Goal: Task Accomplishment & Management: Use online tool/utility

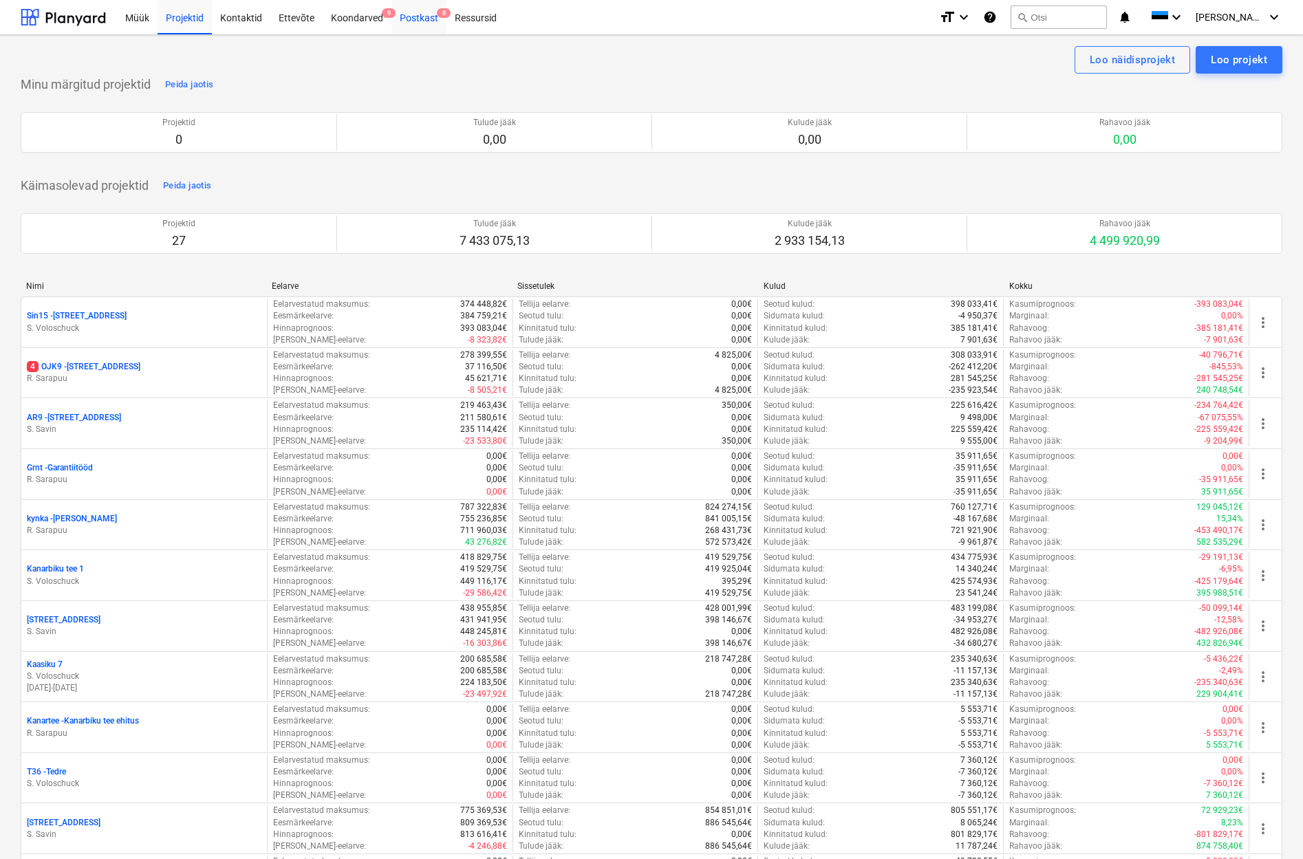
click at [424, 19] on div "Postkast 8" at bounding box center [418, 16] width 55 height 35
click at [423, 19] on div "Postkast 8" at bounding box center [418, 16] width 55 height 35
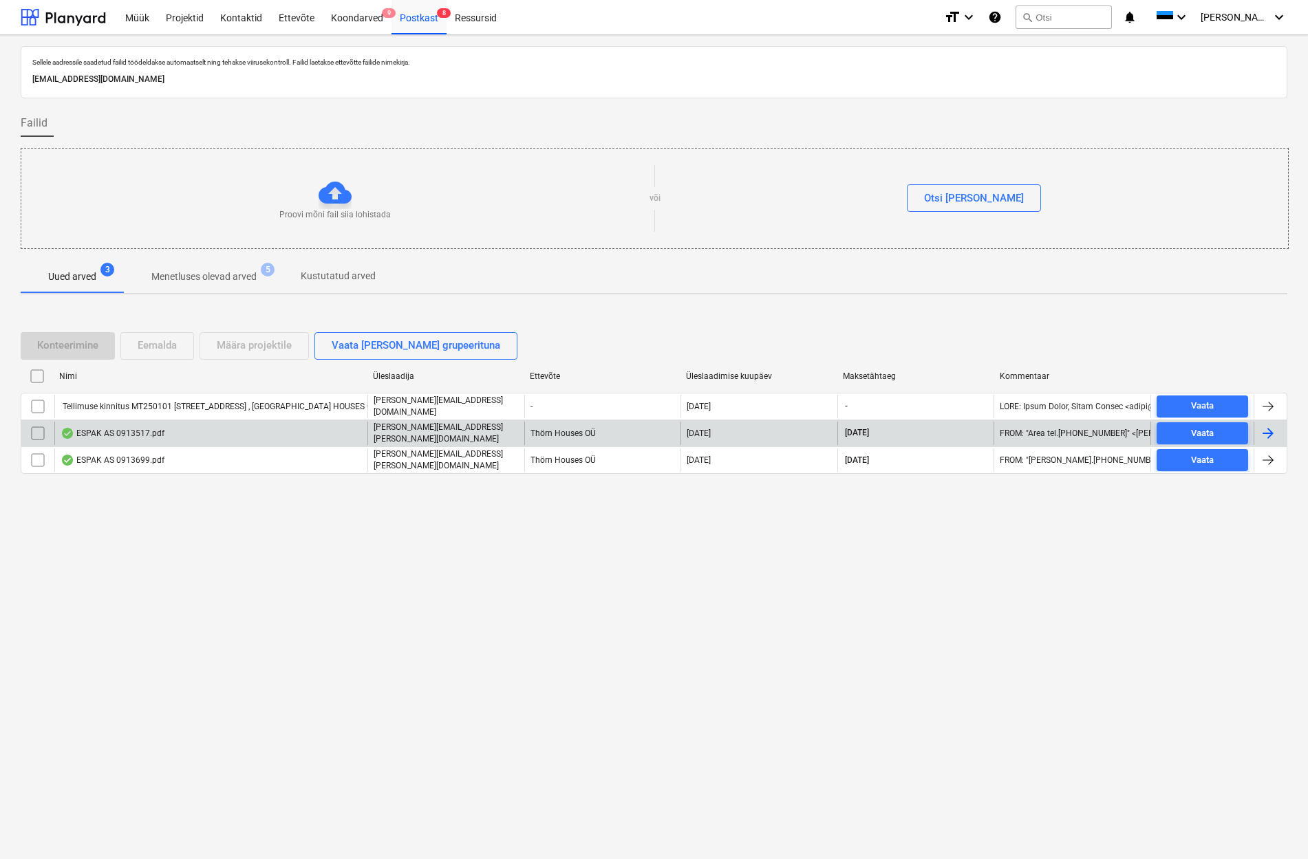
click at [116, 434] on div "ESPAK AS 0913517.pdf" at bounding box center [113, 433] width 104 height 11
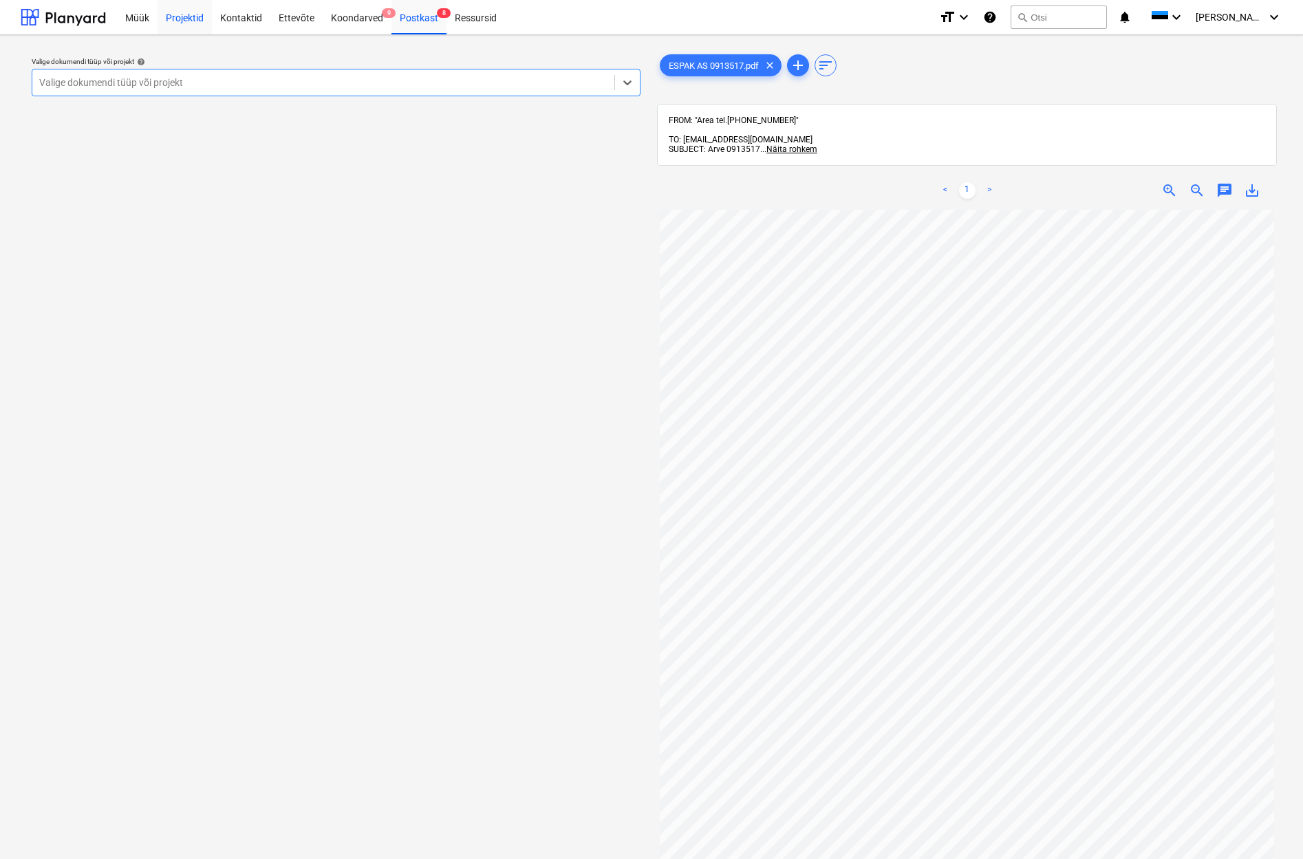
click at [190, 16] on div "Projektid" at bounding box center [185, 16] width 54 height 35
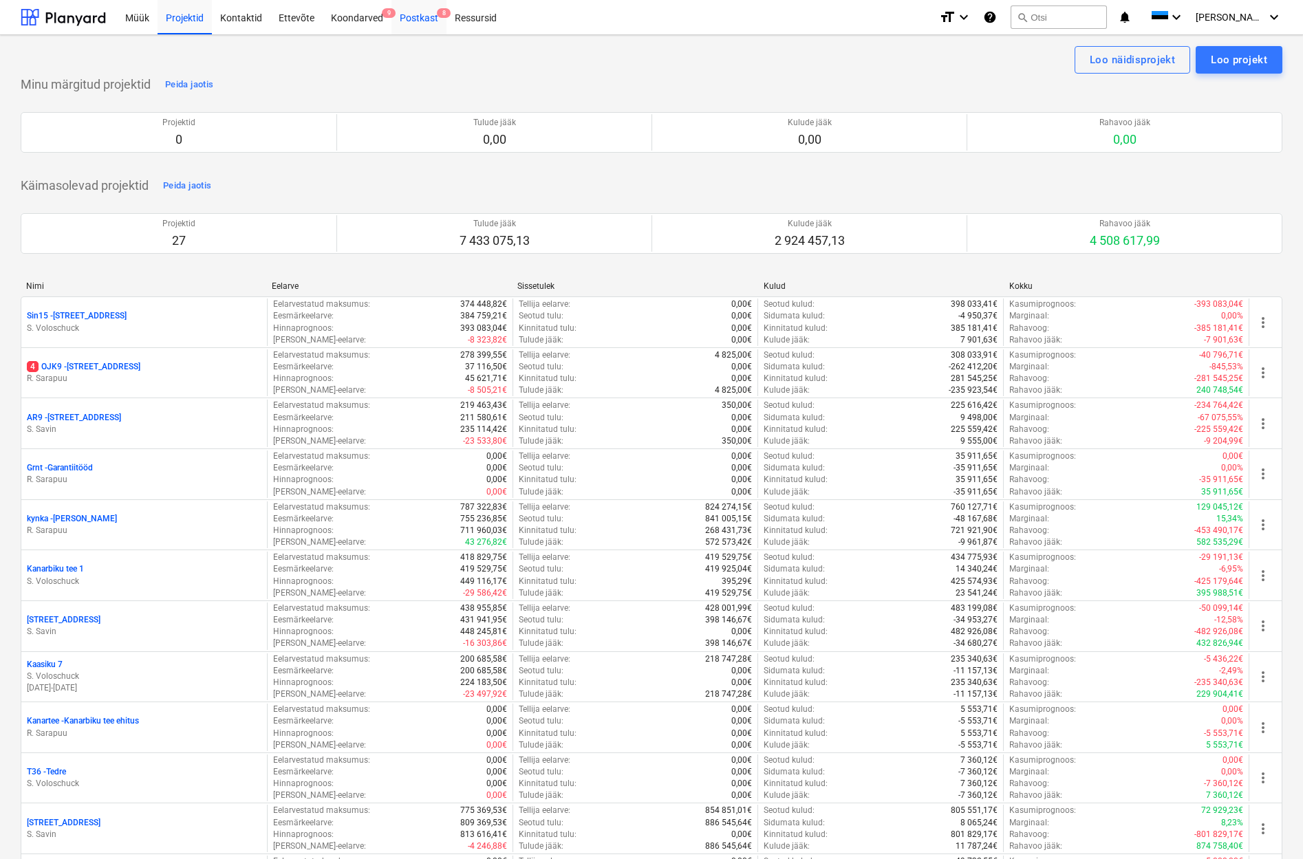
click at [423, 14] on div "Postkast 8" at bounding box center [418, 16] width 55 height 35
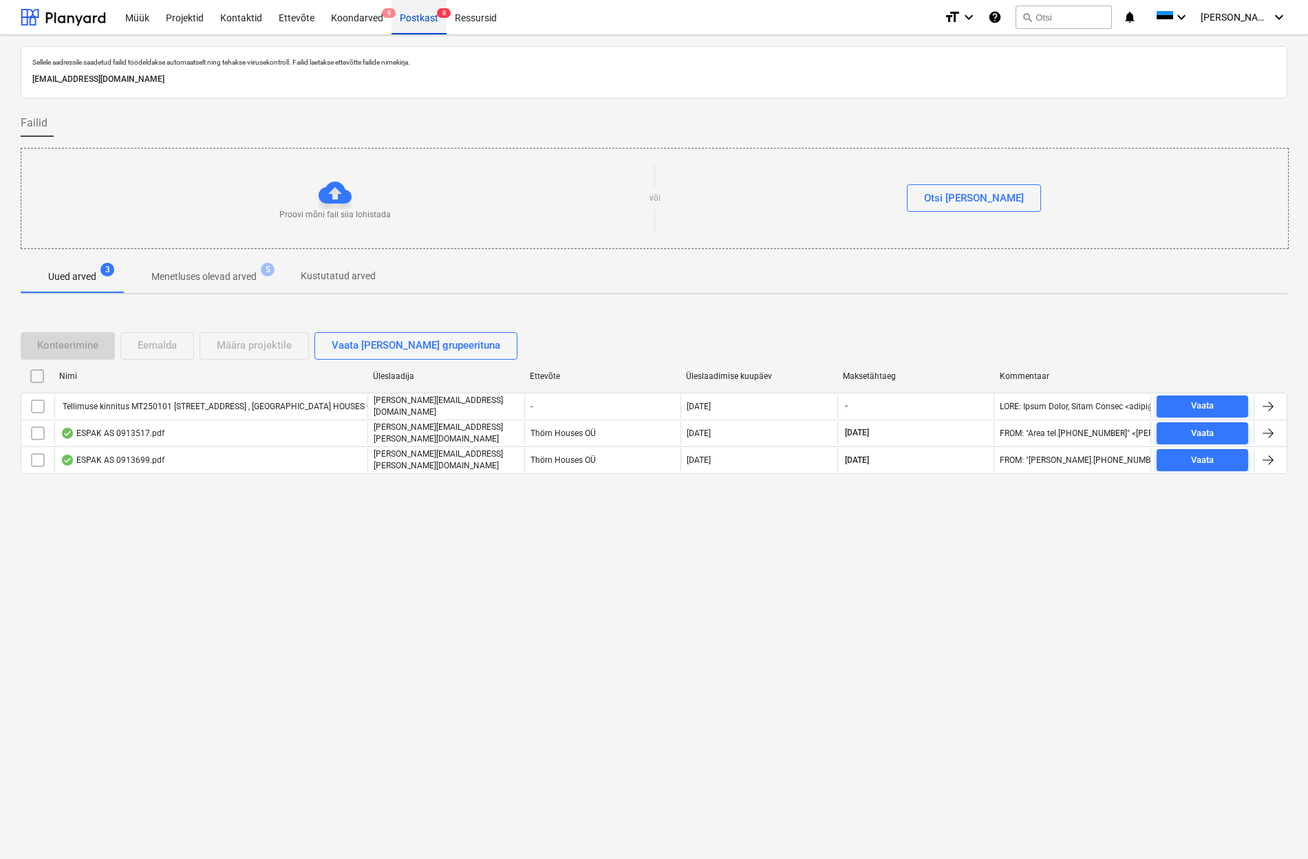
click at [416, 18] on div "Postkast 8" at bounding box center [418, 16] width 55 height 35
click at [420, 19] on div "Postkast 8" at bounding box center [418, 16] width 55 height 35
click at [416, 22] on div "Postkast 8" at bounding box center [418, 16] width 55 height 35
click at [337, 195] on div at bounding box center [335, 192] width 33 height 33
click at [334, 193] on div at bounding box center [335, 192] width 33 height 33
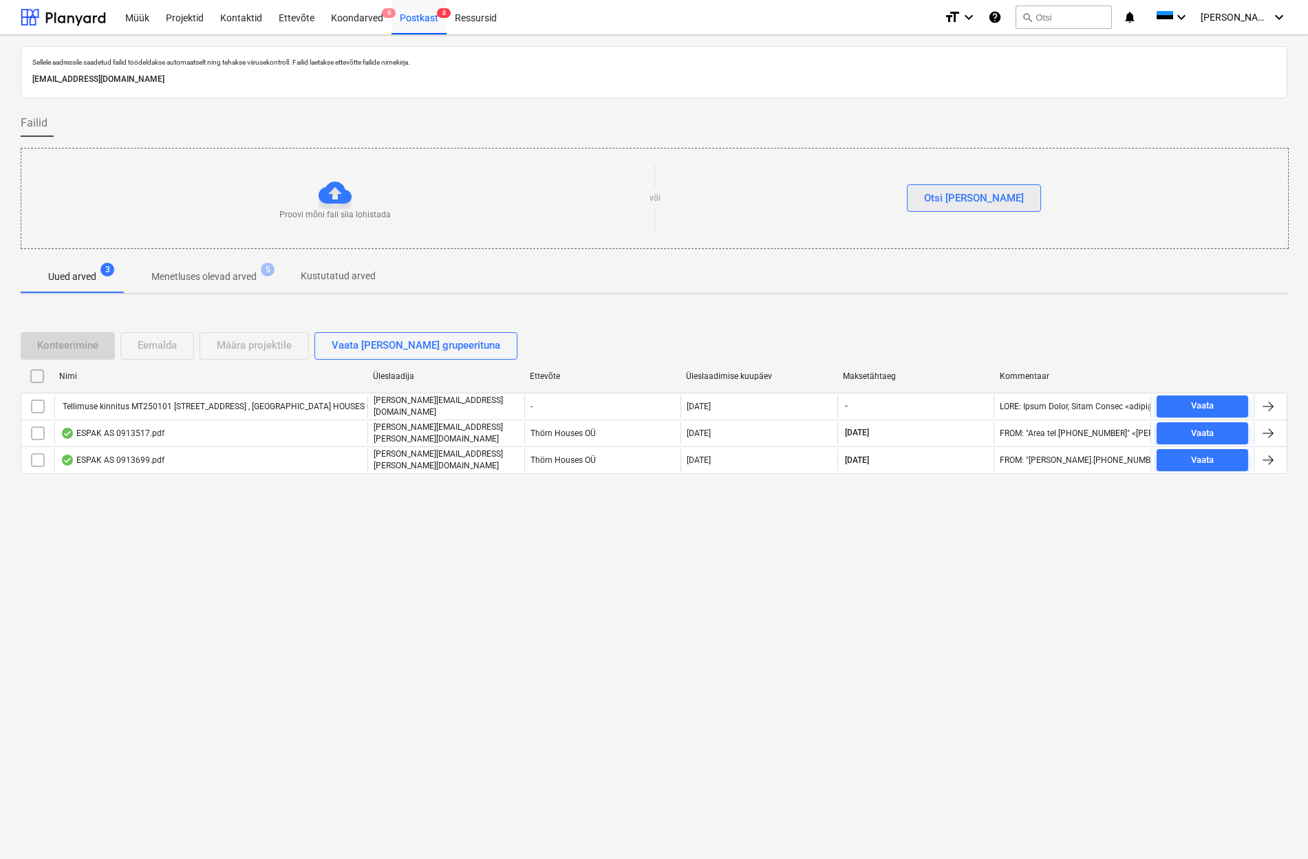
click at [976, 197] on div "Otsi [PERSON_NAME]" at bounding box center [974, 198] width 100 height 18
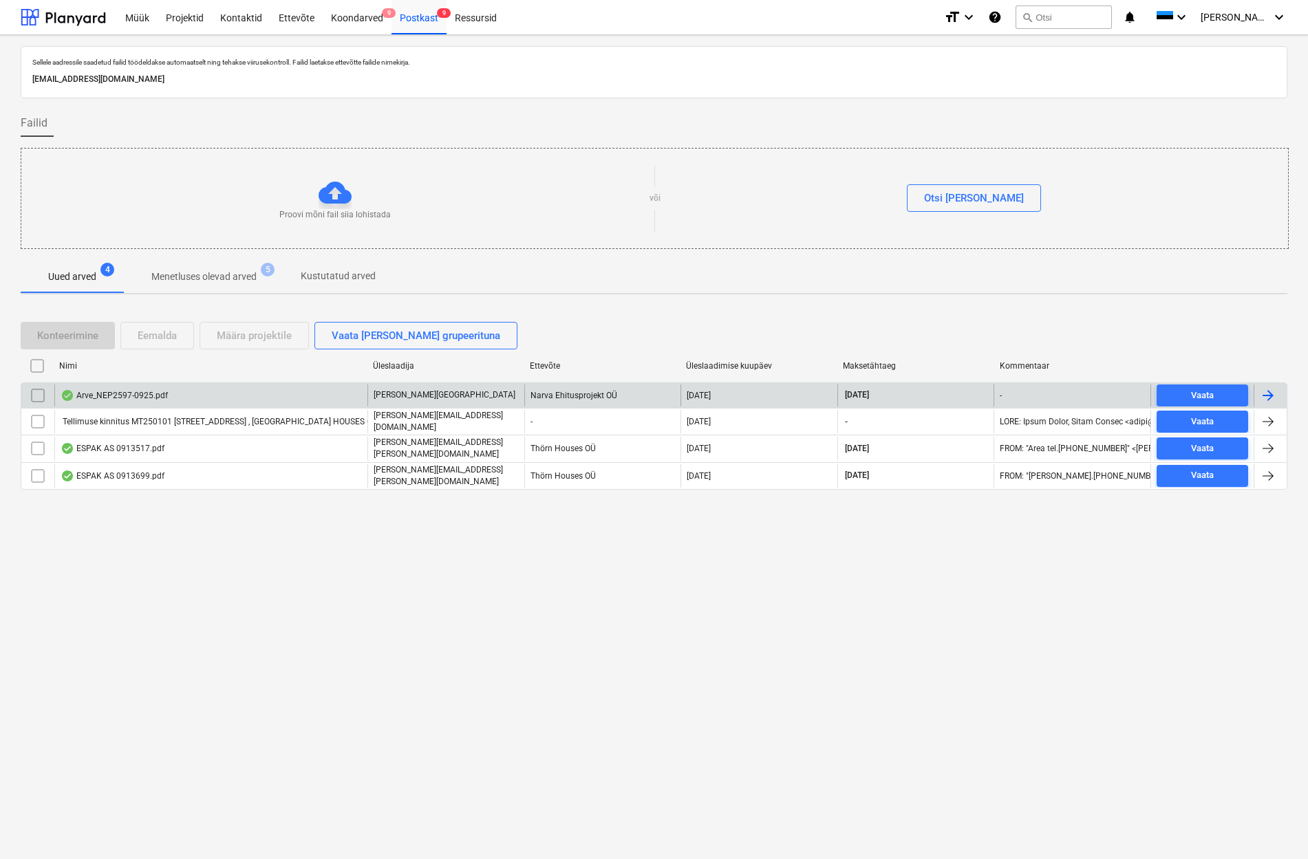
click at [38, 394] on input "checkbox" at bounding box center [38, 396] width 22 height 22
click at [169, 338] on div "Eemalda" at bounding box center [157, 336] width 39 height 18
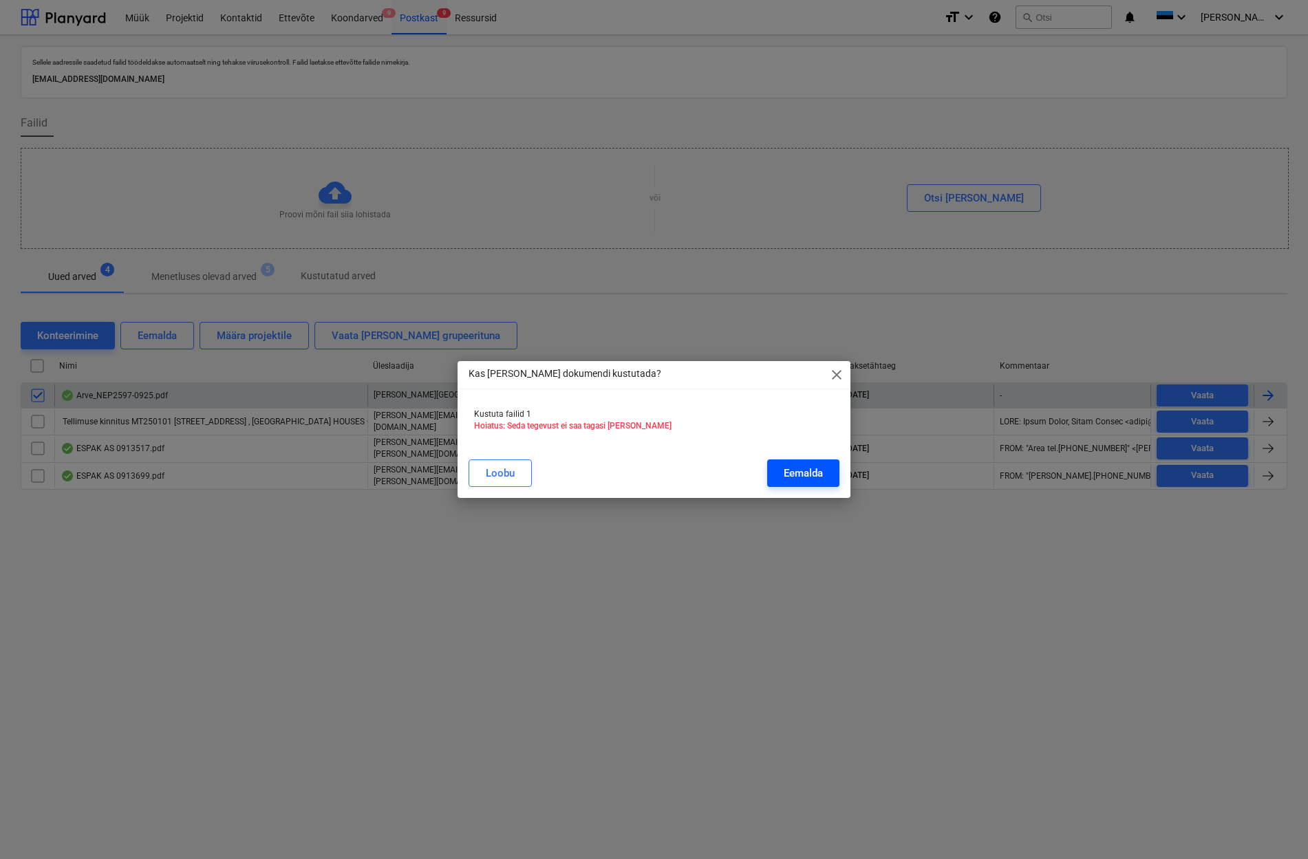
click at [796, 479] on div "Eemalda" at bounding box center [803, 473] width 39 height 18
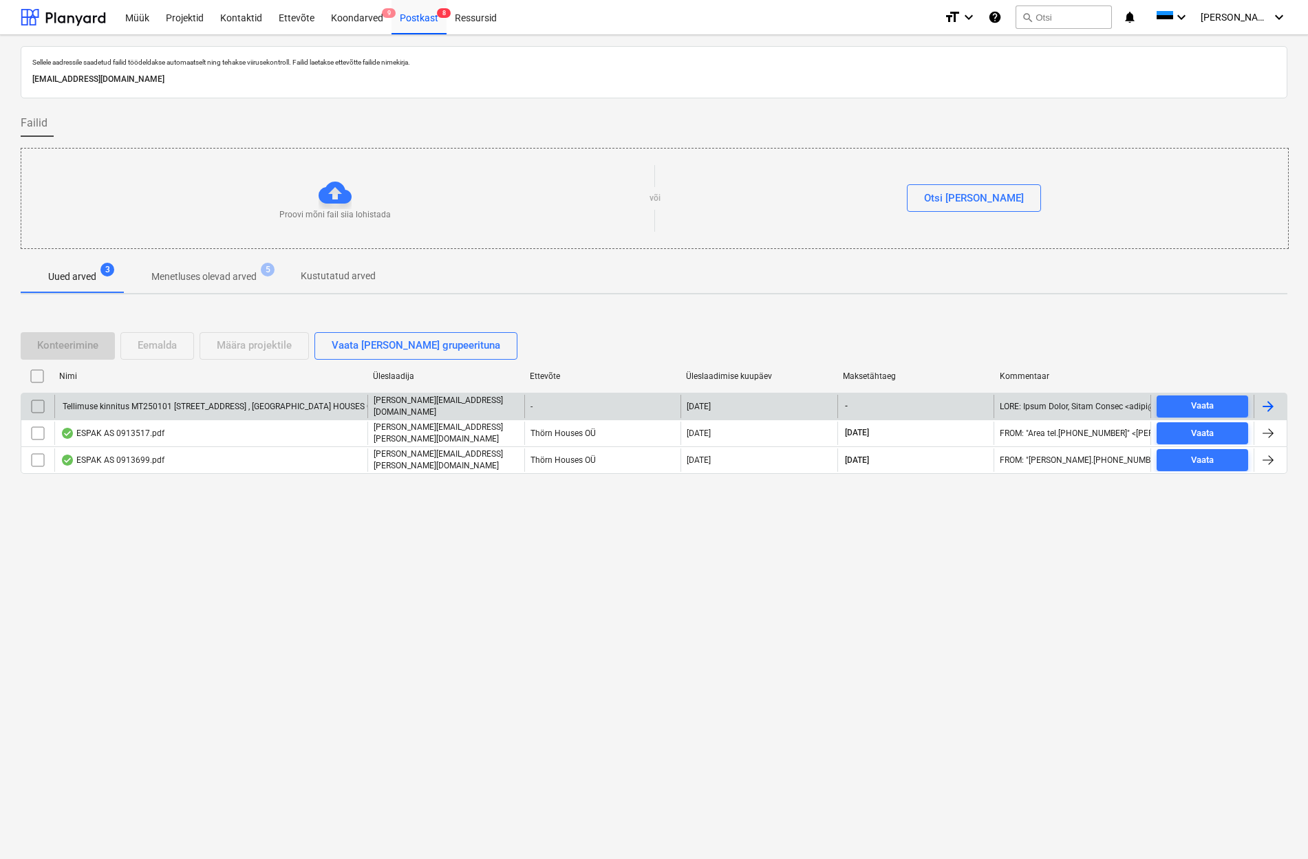
click at [264, 79] on p "[EMAIL_ADDRESS][DOMAIN_NAME]" at bounding box center [653, 79] width 1243 height 14
drag, startPoint x: 33, startPoint y: 80, endPoint x: 288, endPoint y: 77, distance: 255.3
click at [288, 77] on p "[EMAIL_ADDRESS][DOMAIN_NAME]" at bounding box center [653, 79] width 1243 height 14
click at [224, 80] on p "[EMAIL_ADDRESS][DOMAIN_NAME]" at bounding box center [653, 79] width 1243 height 14
click at [292, 76] on p "[EMAIL_ADDRESS][DOMAIN_NAME]" at bounding box center [653, 79] width 1243 height 14
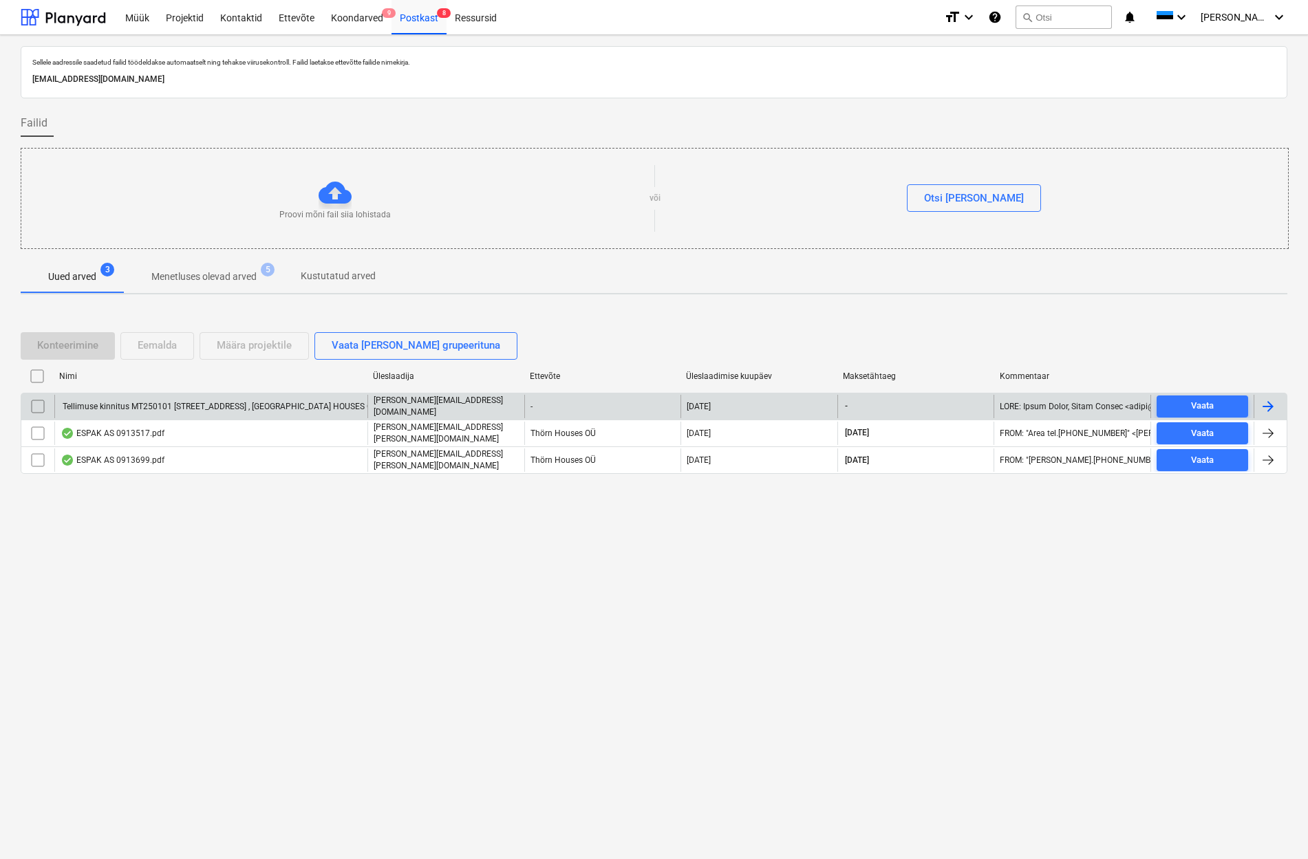
click at [288, 78] on p "[EMAIL_ADDRESS][DOMAIN_NAME]" at bounding box center [653, 79] width 1243 height 14
drag, startPoint x: 32, startPoint y: 78, endPoint x: 287, endPoint y: 77, distance: 254.6
click at [287, 77] on p "[EMAIL_ADDRESS][DOMAIN_NAME]" at bounding box center [653, 79] width 1243 height 14
click at [235, 79] on p "[EMAIL_ADDRESS][DOMAIN_NAME]" at bounding box center [653, 79] width 1243 height 14
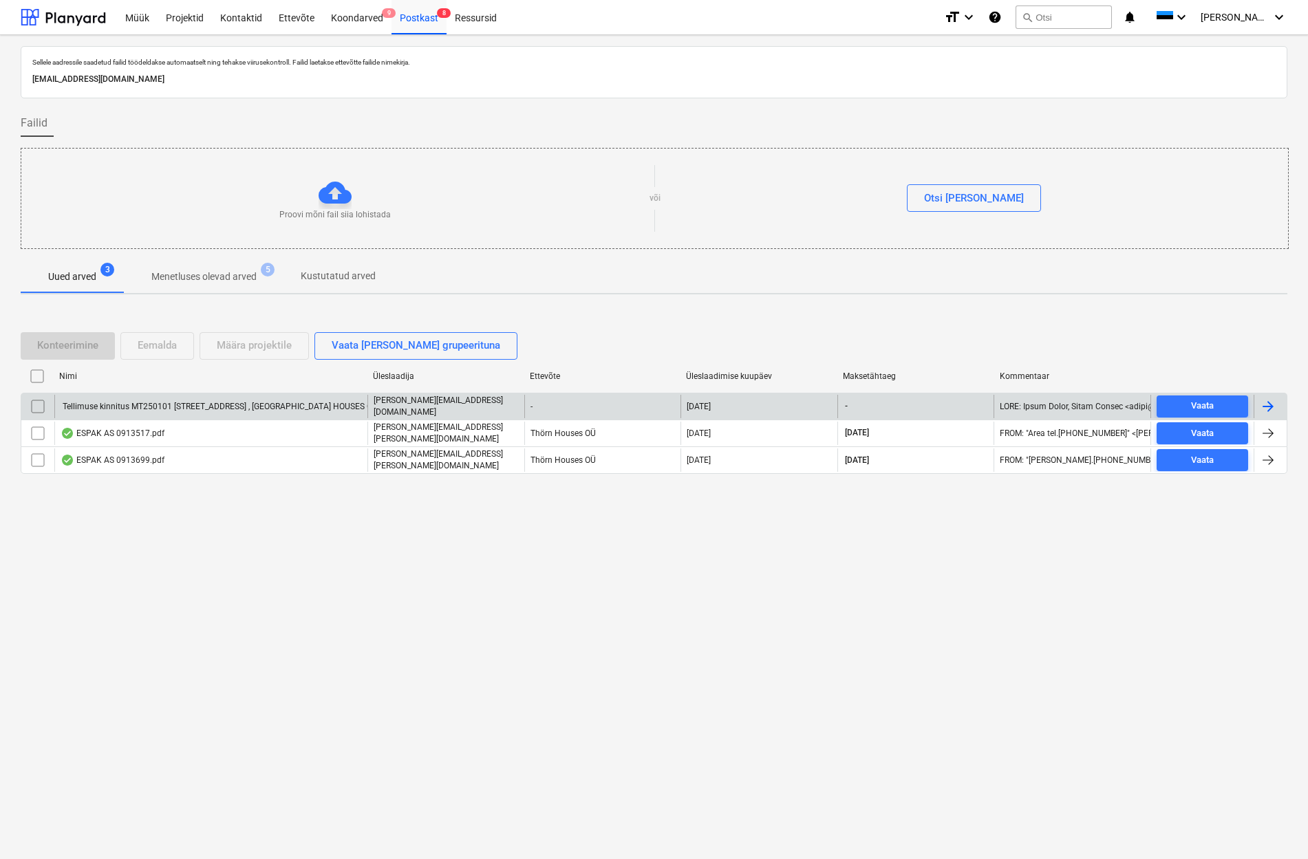
drag, startPoint x: 290, startPoint y: 79, endPoint x: 26, endPoint y: 78, distance: 264.2
click at [26, 78] on div "Sellele aadressile saadetud failid töödeldakse automaatselt ning tehakse viirus…" at bounding box center [654, 72] width 1267 height 52
drag, startPoint x: 25, startPoint y: 60, endPoint x: 378, endPoint y: 77, distance: 353.4
click at [378, 77] on div "Sellele aadressile saadetud failid töödeldakse automaatselt ning tehakse viirus…" at bounding box center [654, 72] width 1267 height 52
copy div "Sellele aadressile saadetud failid töödeldakse automaatselt ning tehakse viirus…"
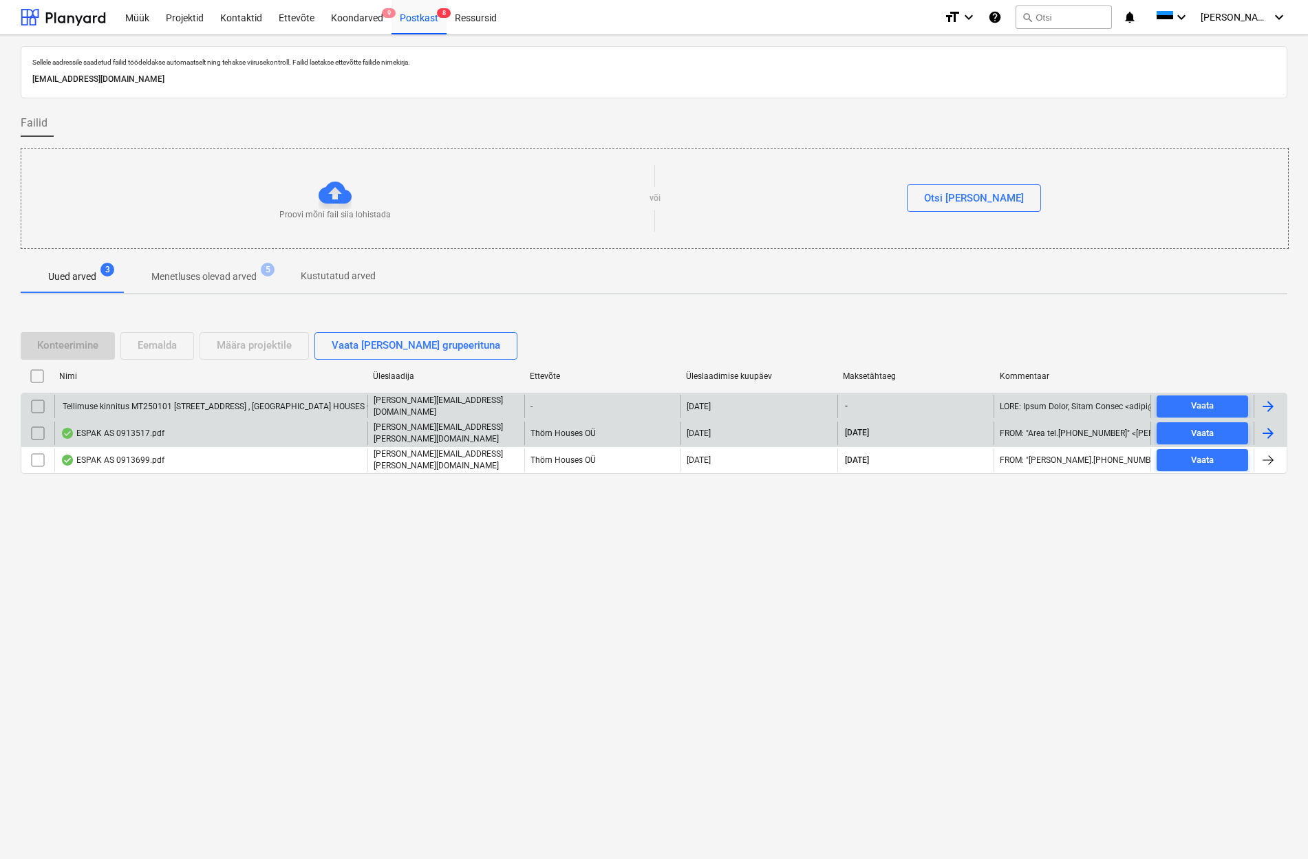
drag, startPoint x: 494, startPoint y: 230, endPoint x: 944, endPoint y: 429, distance: 492.2
click at [944, 429] on div "[DATE]" at bounding box center [915, 433] width 157 height 23
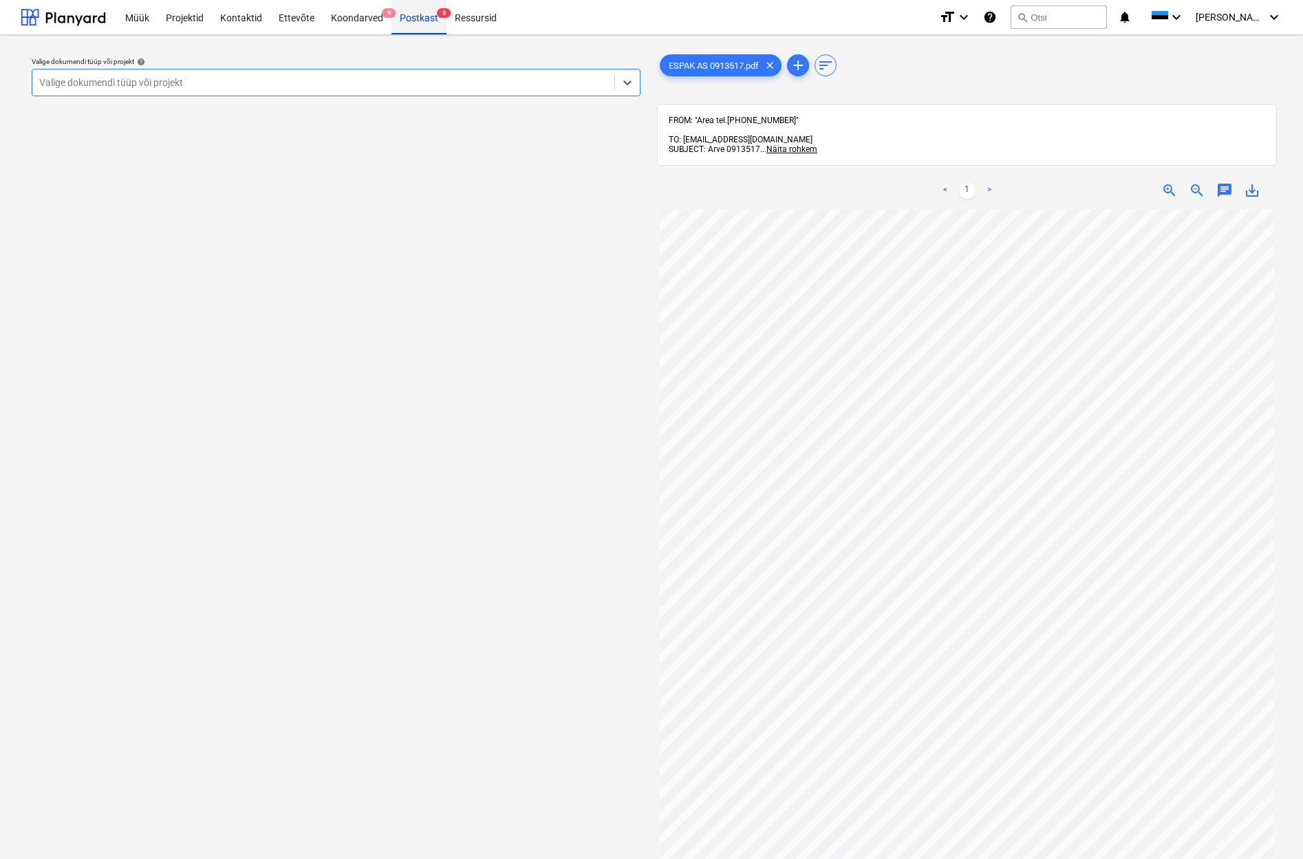
click at [434, 17] on div "Postkast 8" at bounding box center [418, 16] width 55 height 35
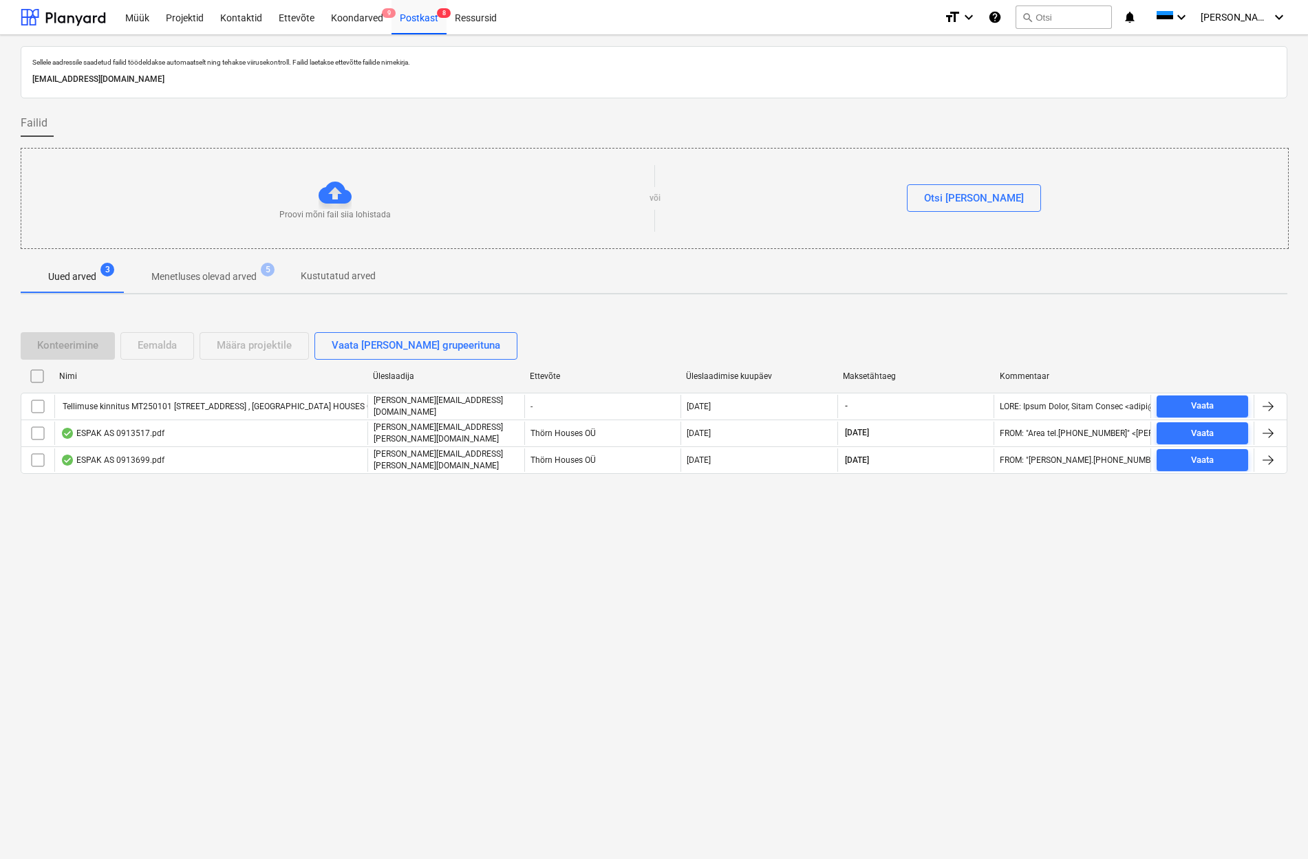
click at [182, 268] on span "Menetluses olevad arved 5" at bounding box center [204, 276] width 160 height 25
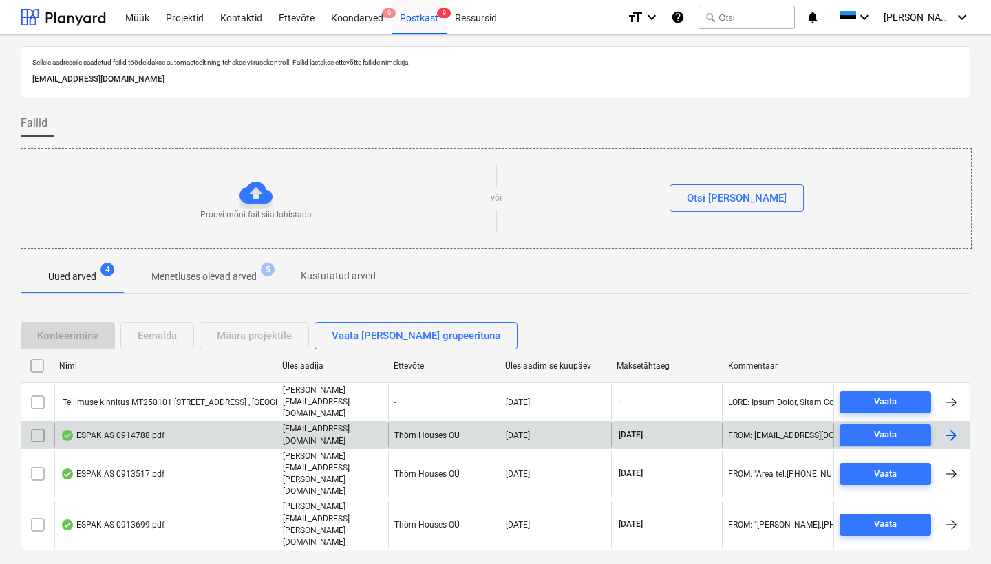
click at [124, 430] on div "ESPAK AS 0914788.pdf" at bounding box center [113, 435] width 104 height 11
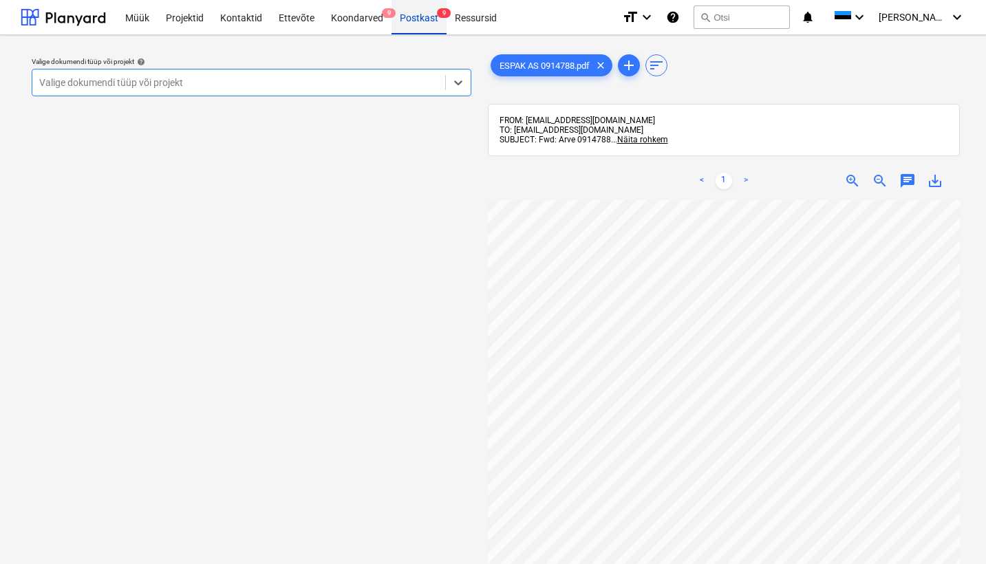
click at [413, 23] on div "Postkast 9" at bounding box center [418, 16] width 55 height 35
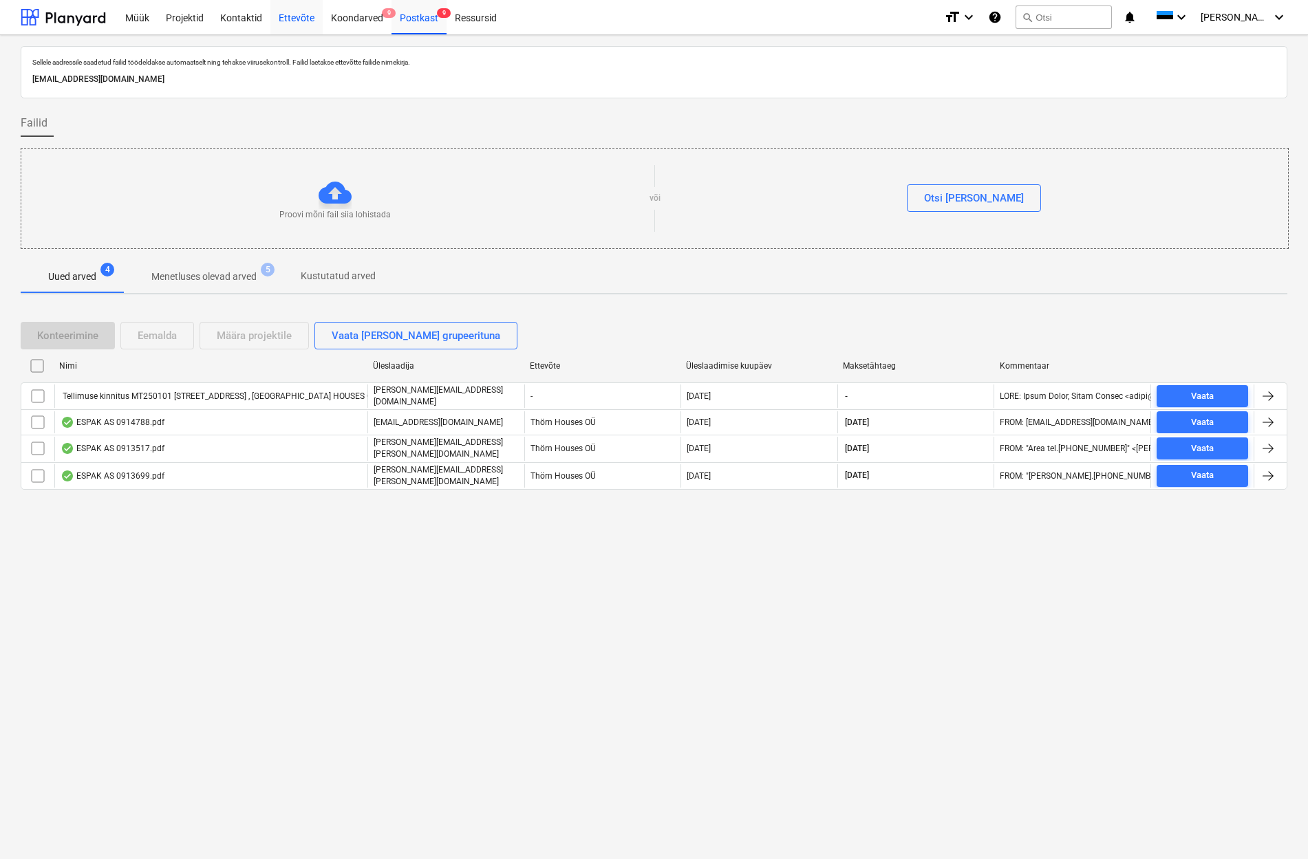
click at [294, 17] on div "Ettevõte" at bounding box center [296, 16] width 52 height 35
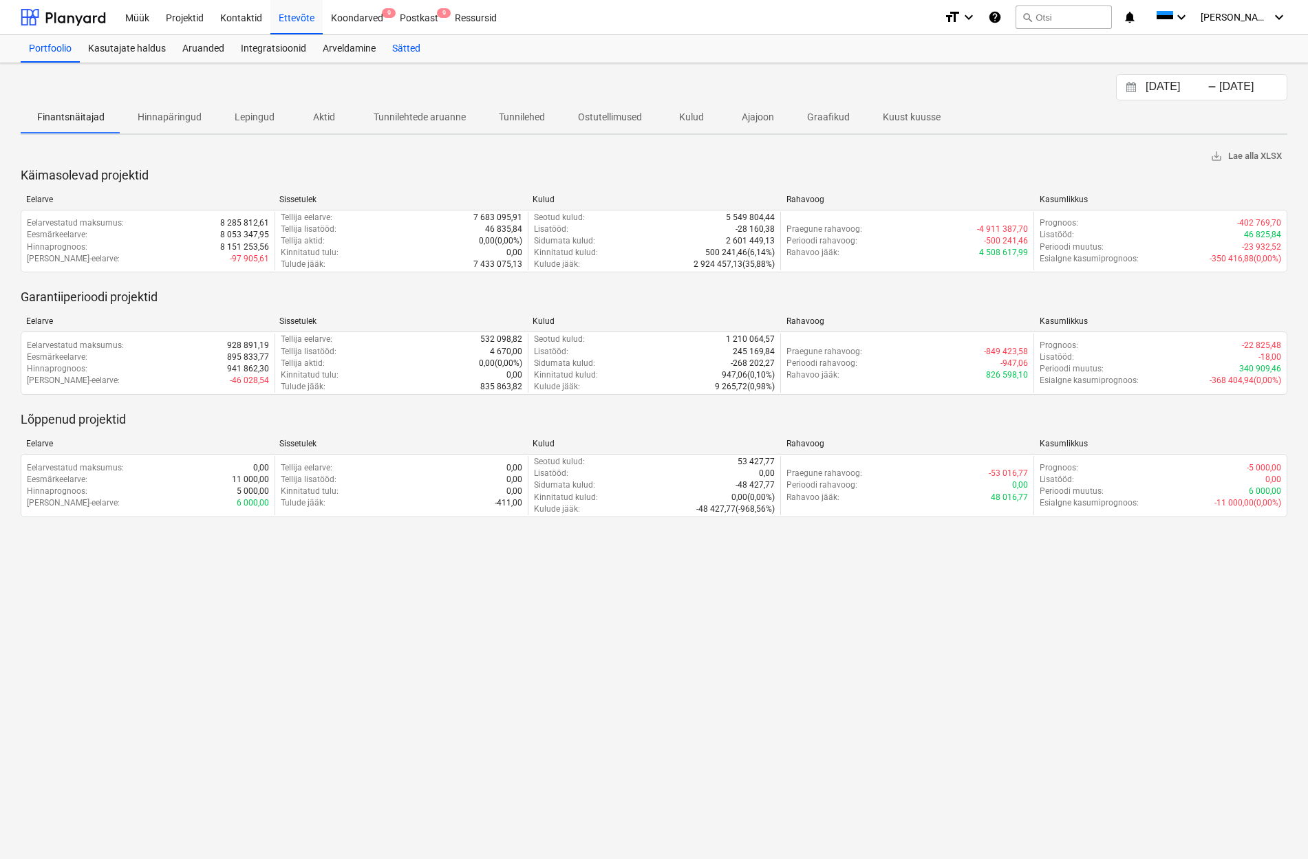
click at [406, 48] on div "Sätted" at bounding box center [406, 49] width 45 height 28
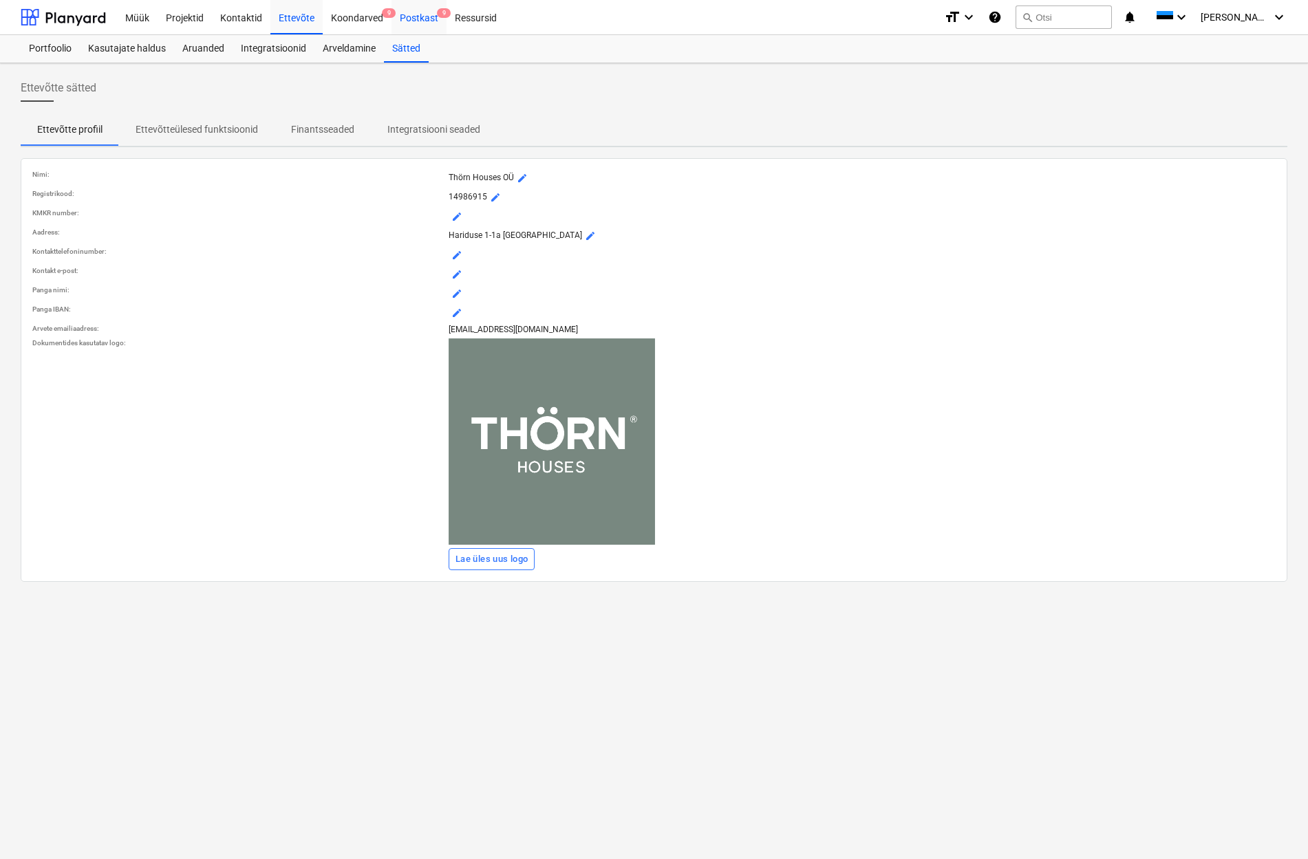
click at [422, 19] on div "Postkast 9" at bounding box center [418, 16] width 55 height 35
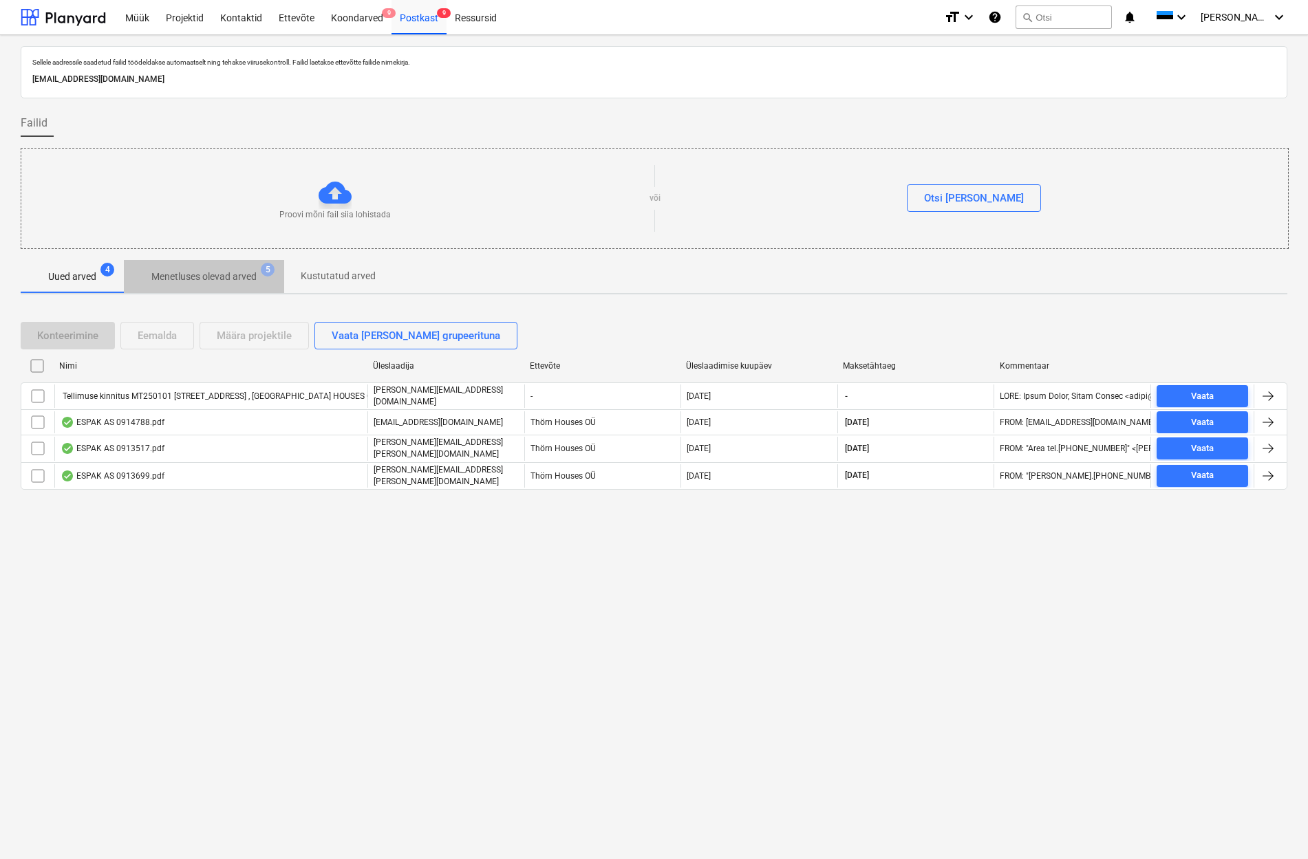
click at [211, 272] on p "Menetluses olevad arved" at bounding box center [203, 277] width 105 height 14
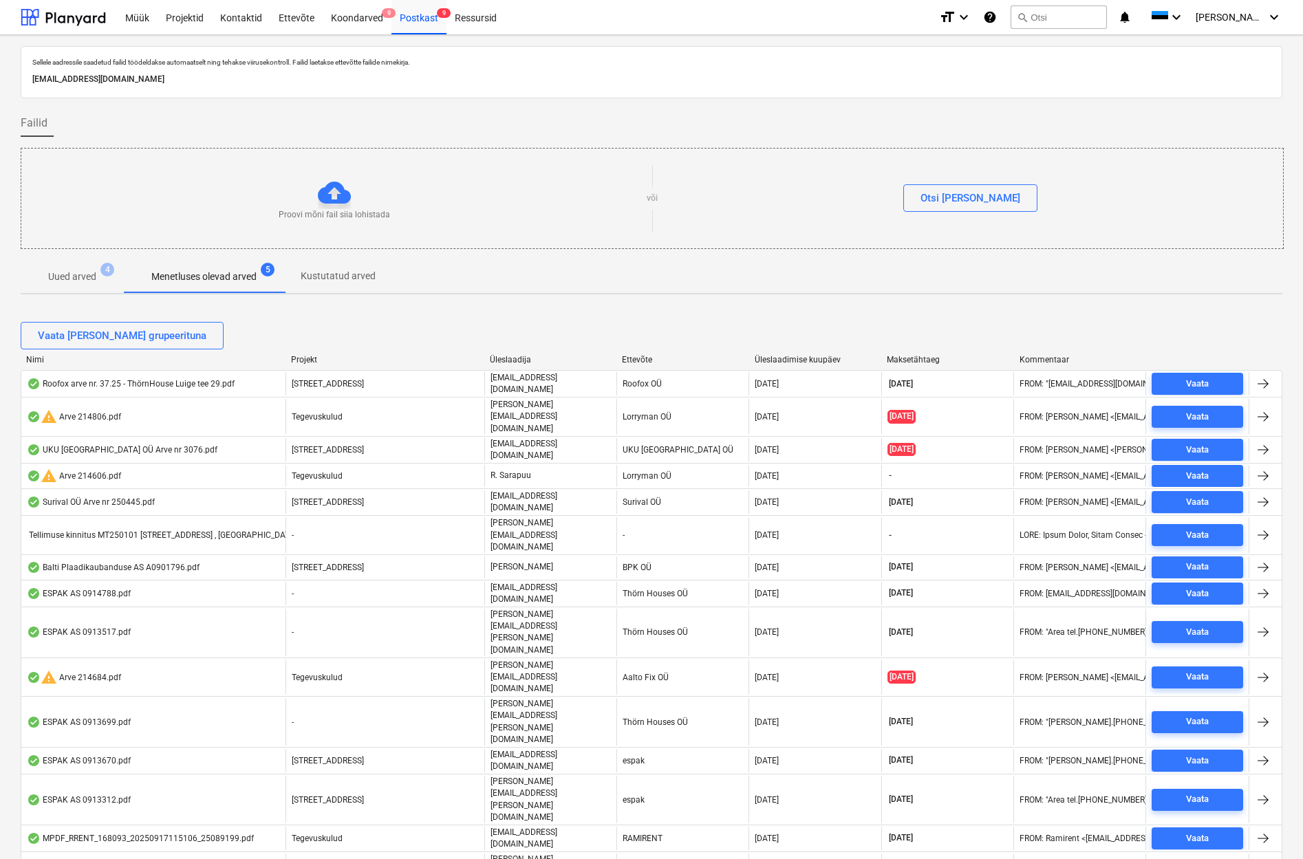
click at [76, 279] on p "Uued arved" at bounding box center [72, 277] width 48 height 14
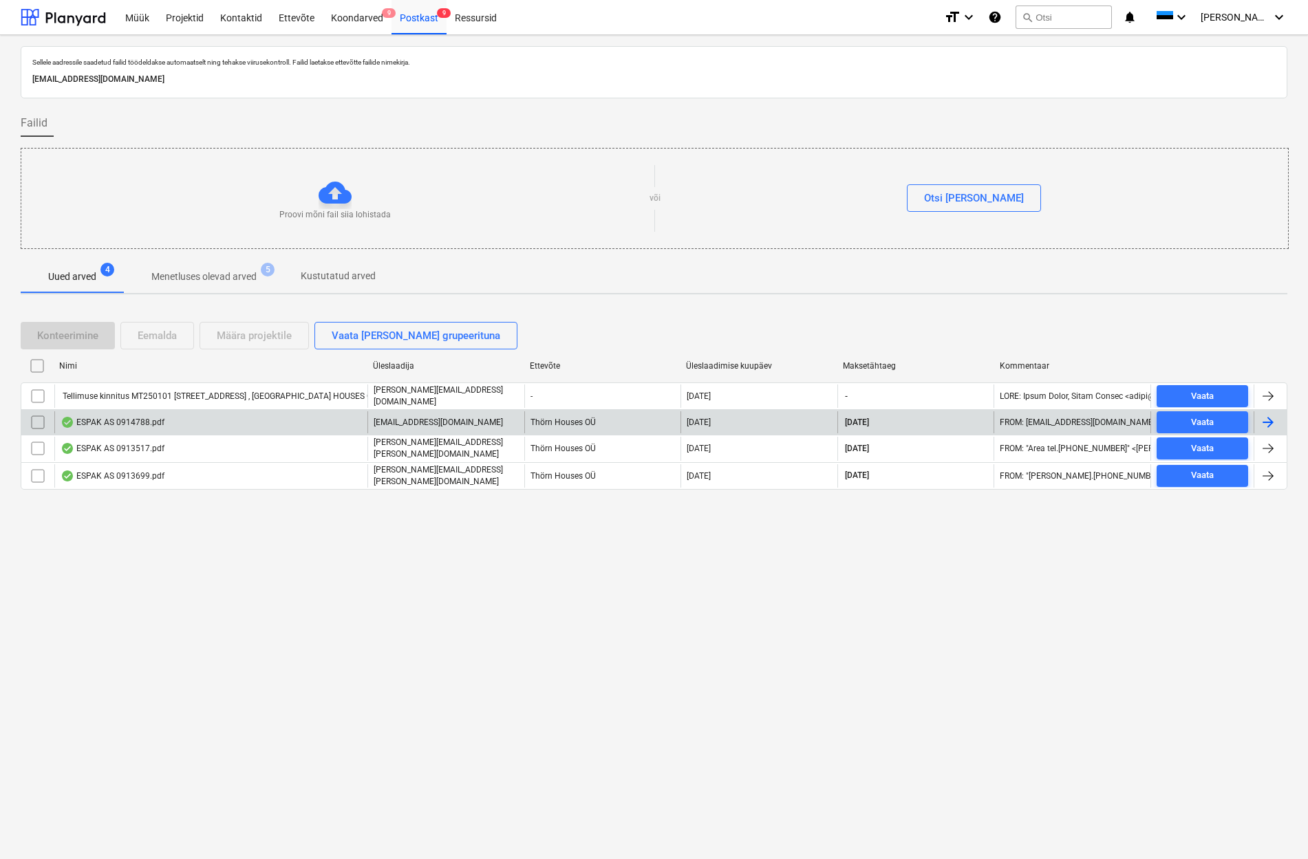
click at [160, 411] on div "ESPAK AS 0914788.pdf" at bounding box center [210, 422] width 313 height 22
